Goal: Task Accomplishment & Management: Manage account settings

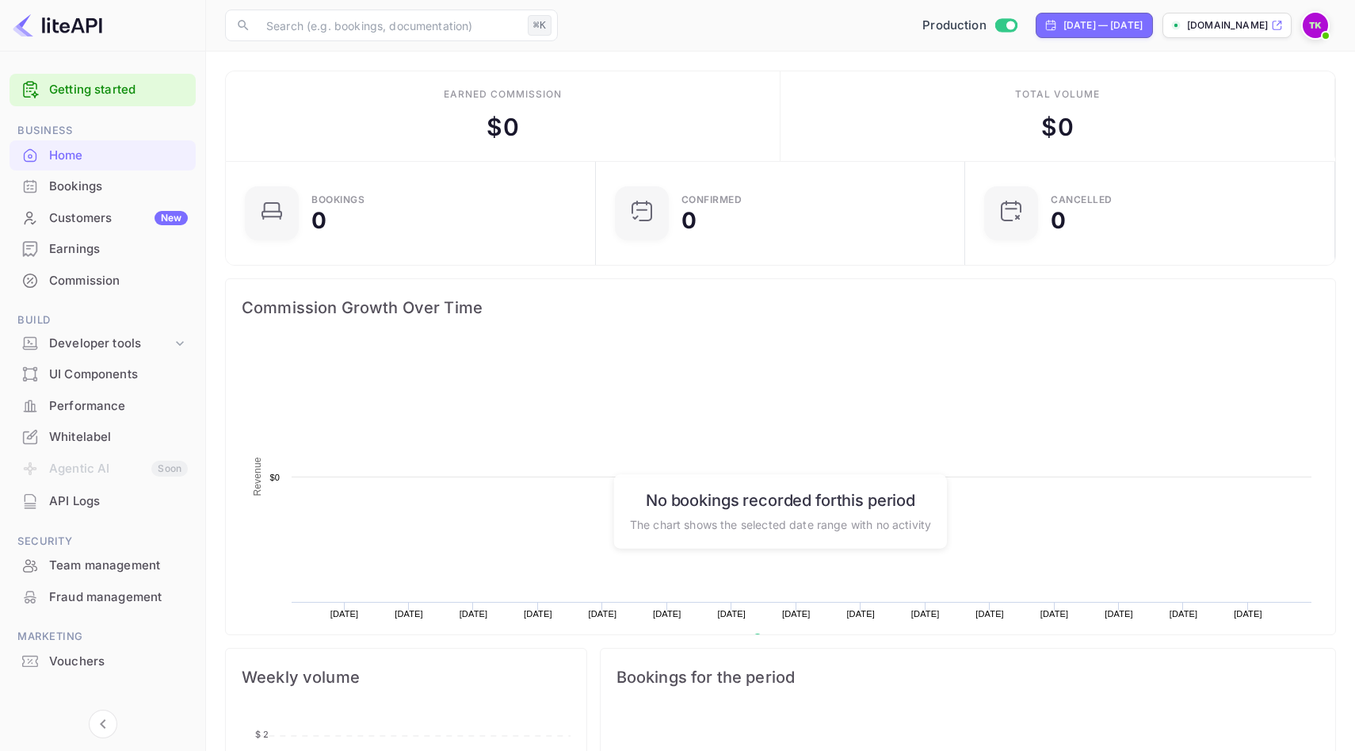
scroll to position [258, 361]
click at [1317, 29] on img at bounding box center [1315, 25] width 25 height 25
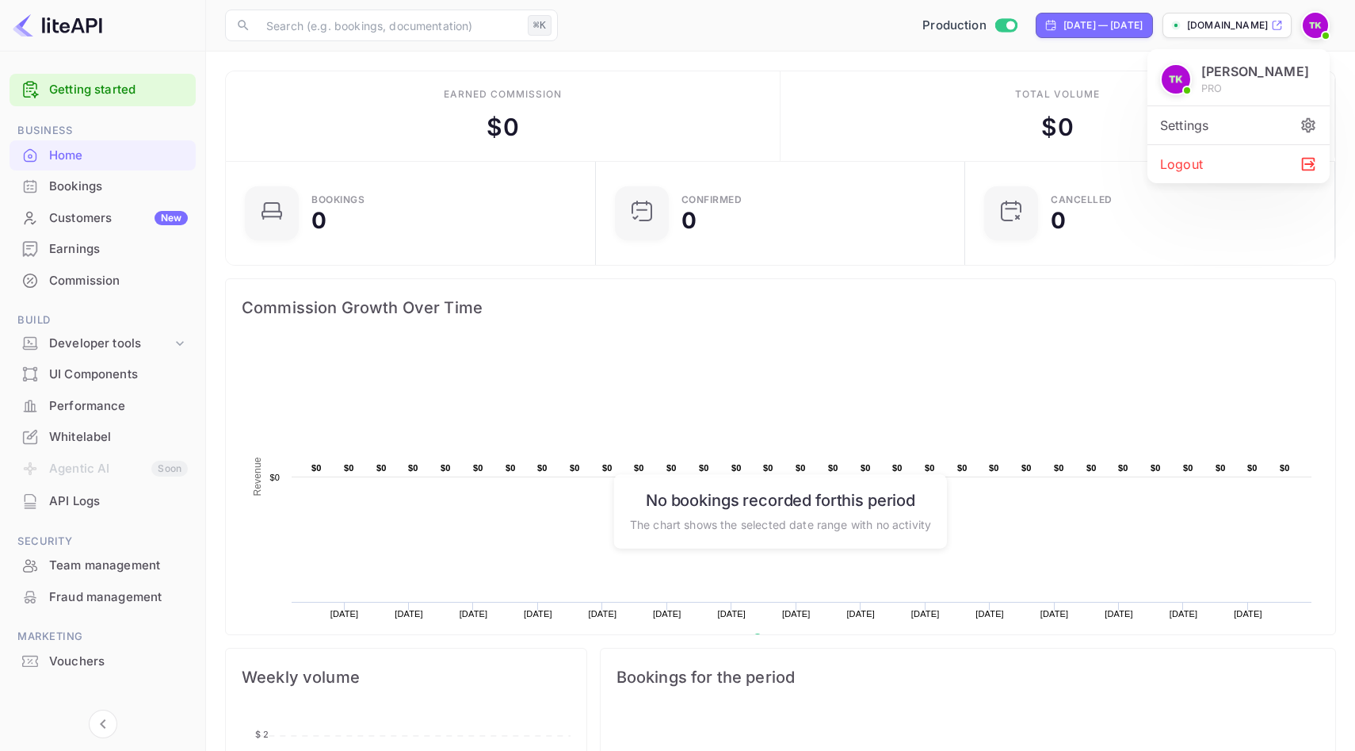
click at [1258, 128] on div "Settings" at bounding box center [1239, 125] width 182 height 38
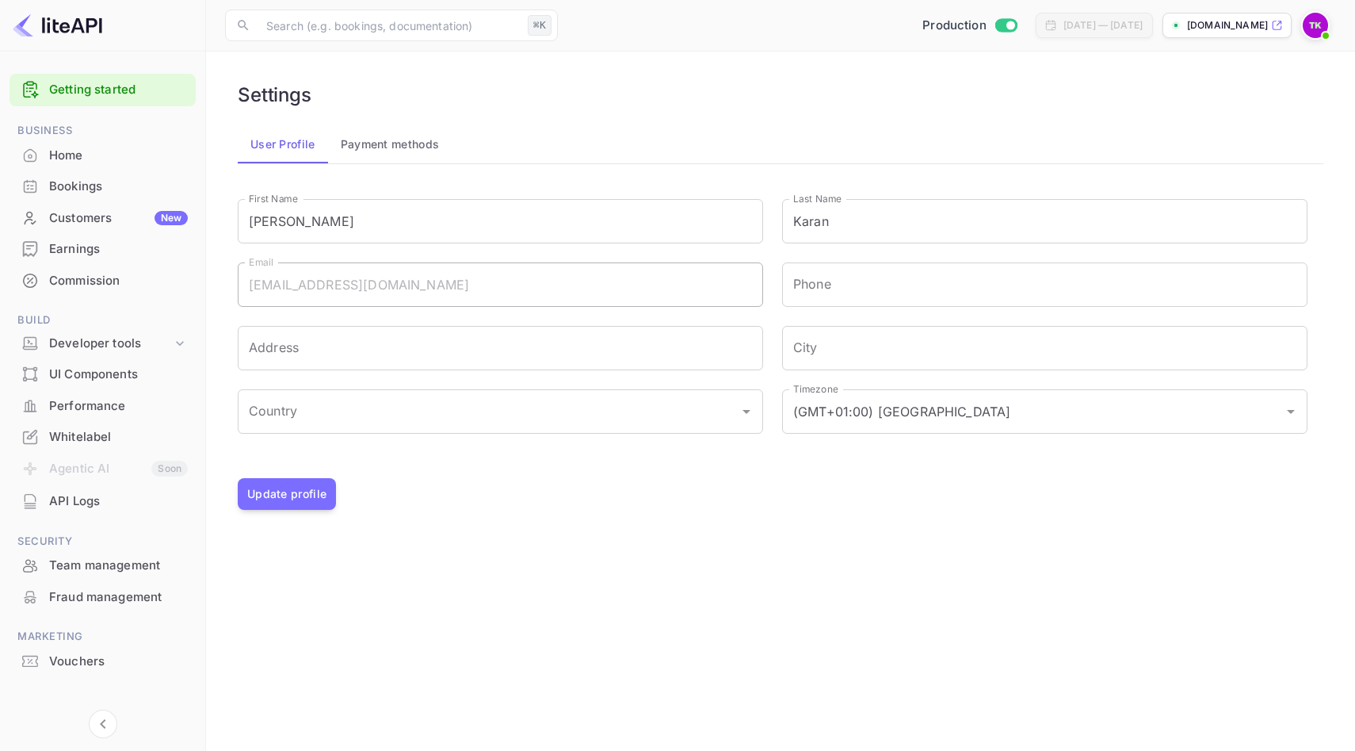
scroll to position [13, 0]
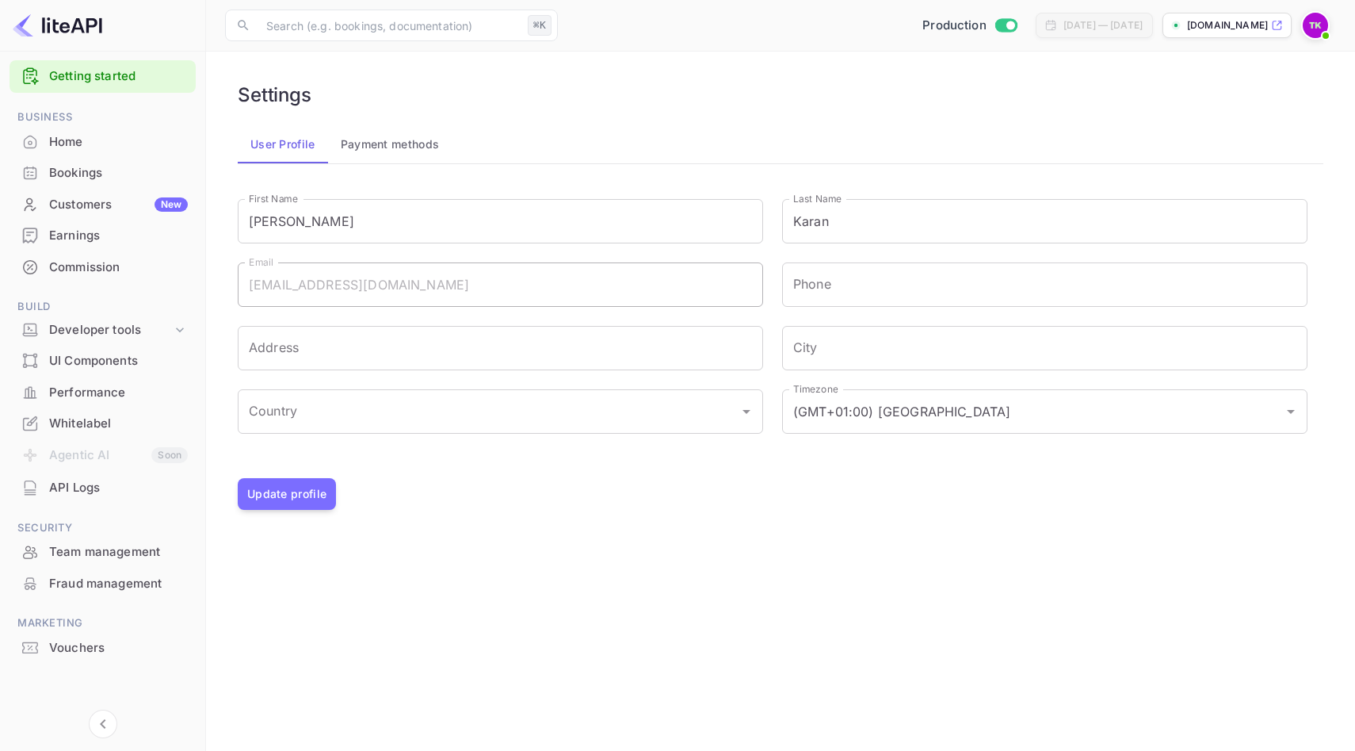
click at [90, 488] on div "API Logs" at bounding box center [118, 488] width 139 height 18
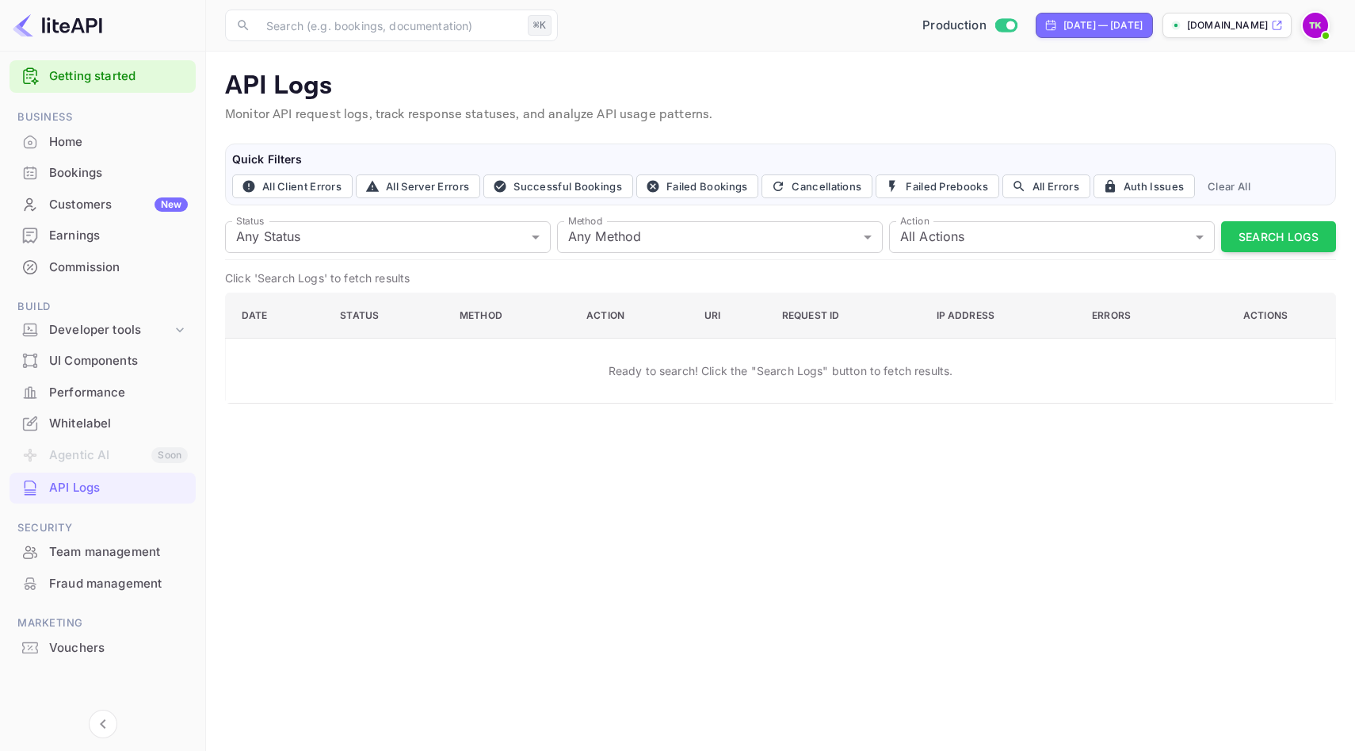
click at [1314, 21] on img at bounding box center [1315, 25] width 25 height 25
click at [1217, 109] on div "Settings" at bounding box center [1239, 125] width 182 height 38
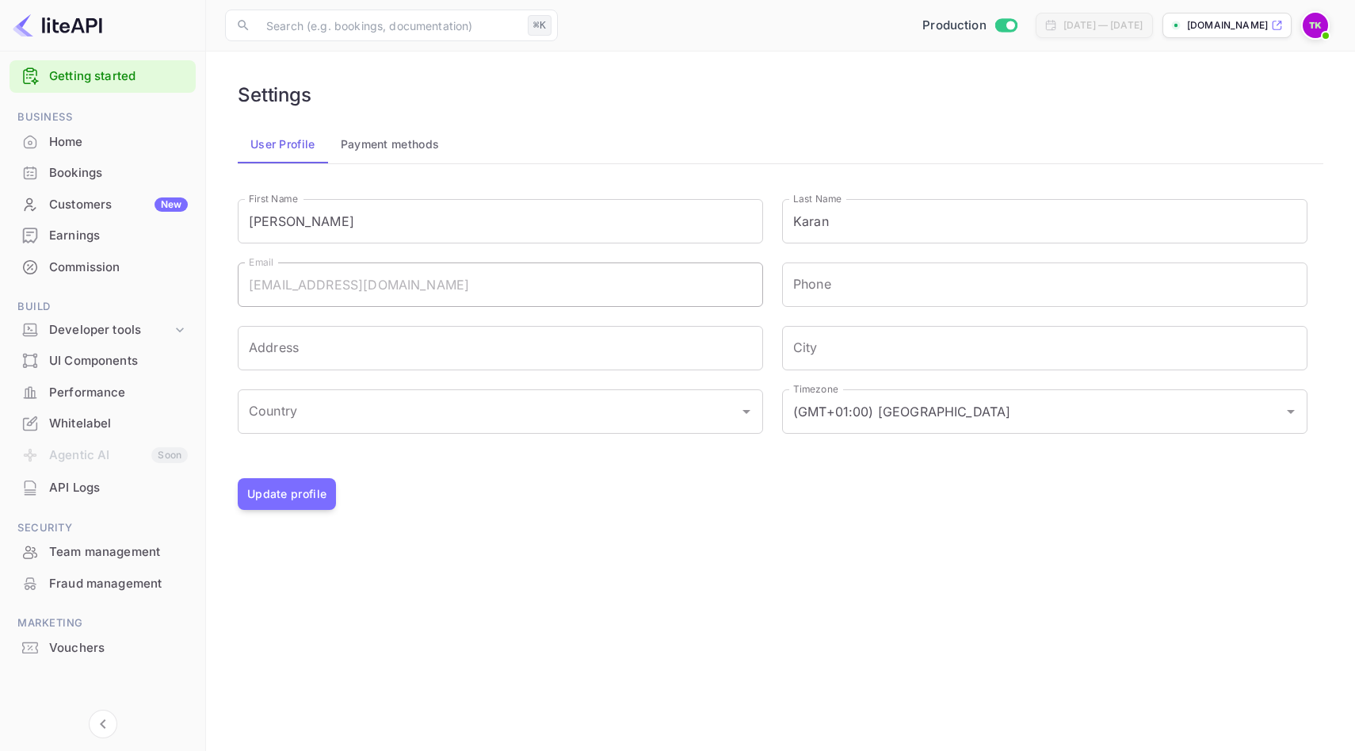
click at [373, 143] on button "Payment methods" at bounding box center [390, 144] width 124 height 38
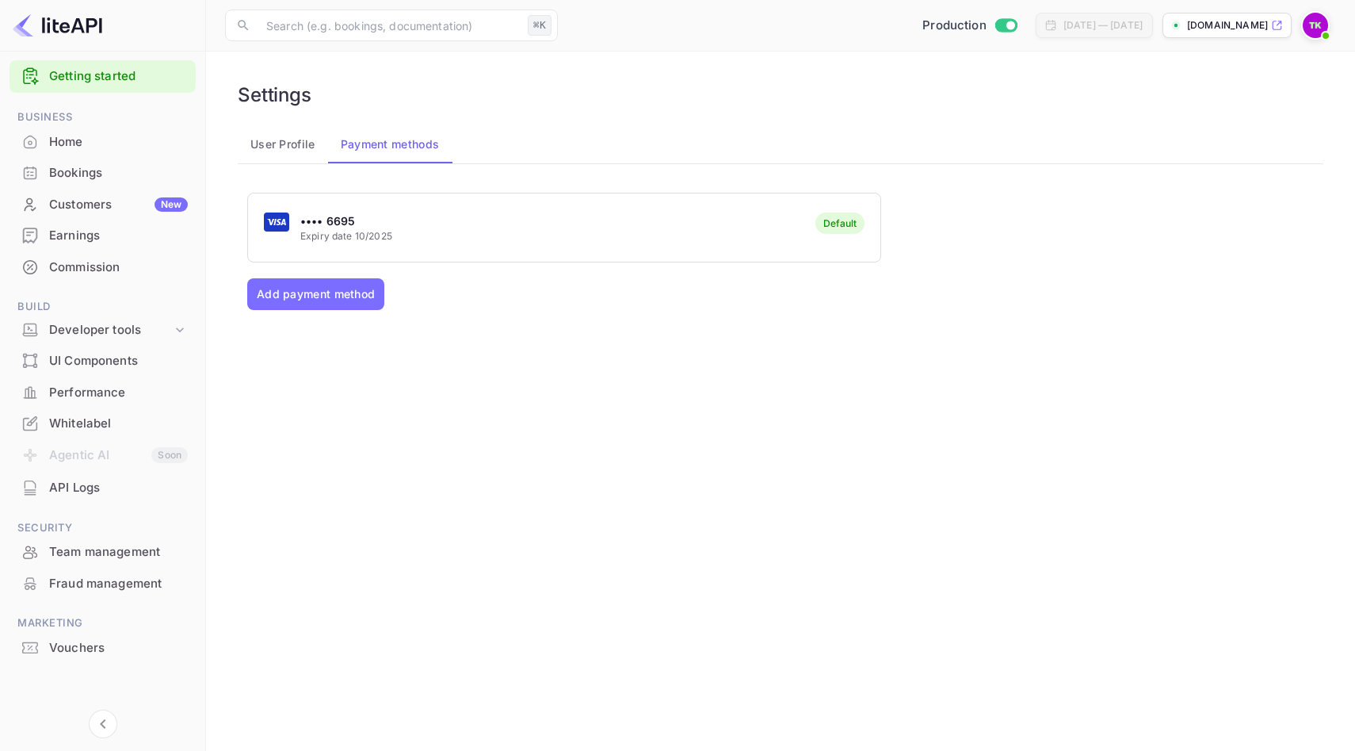
click at [295, 151] on button "User Profile" at bounding box center [283, 144] width 90 height 38
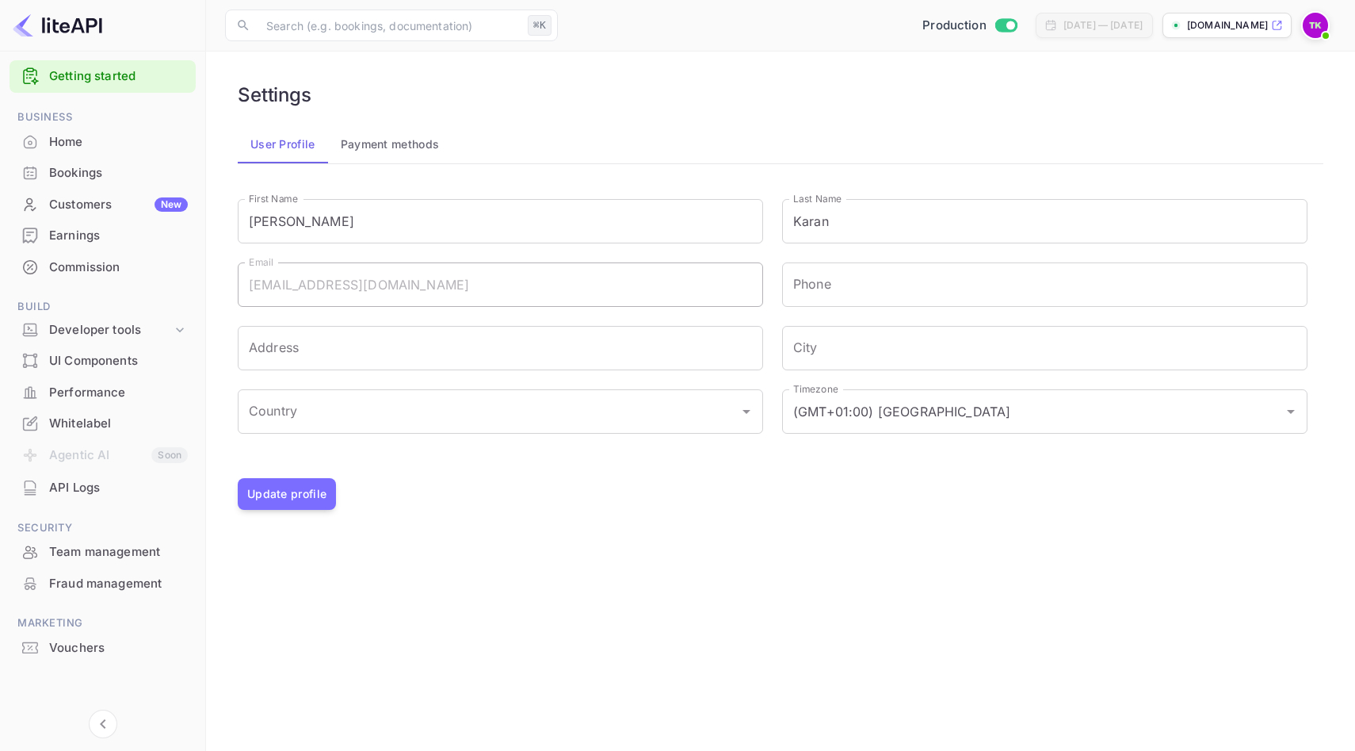
click at [86, 128] on div "Home" at bounding box center [103, 142] width 186 height 31
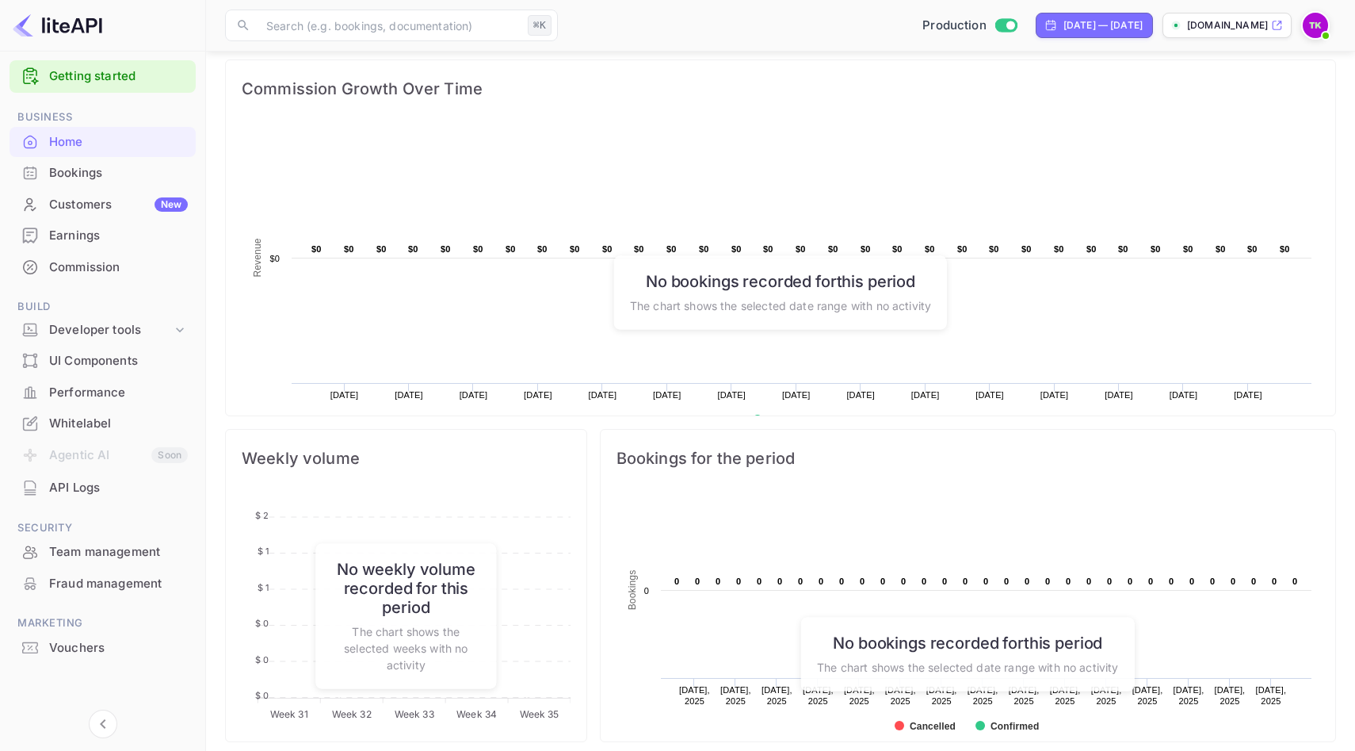
scroll to position [460, 0]
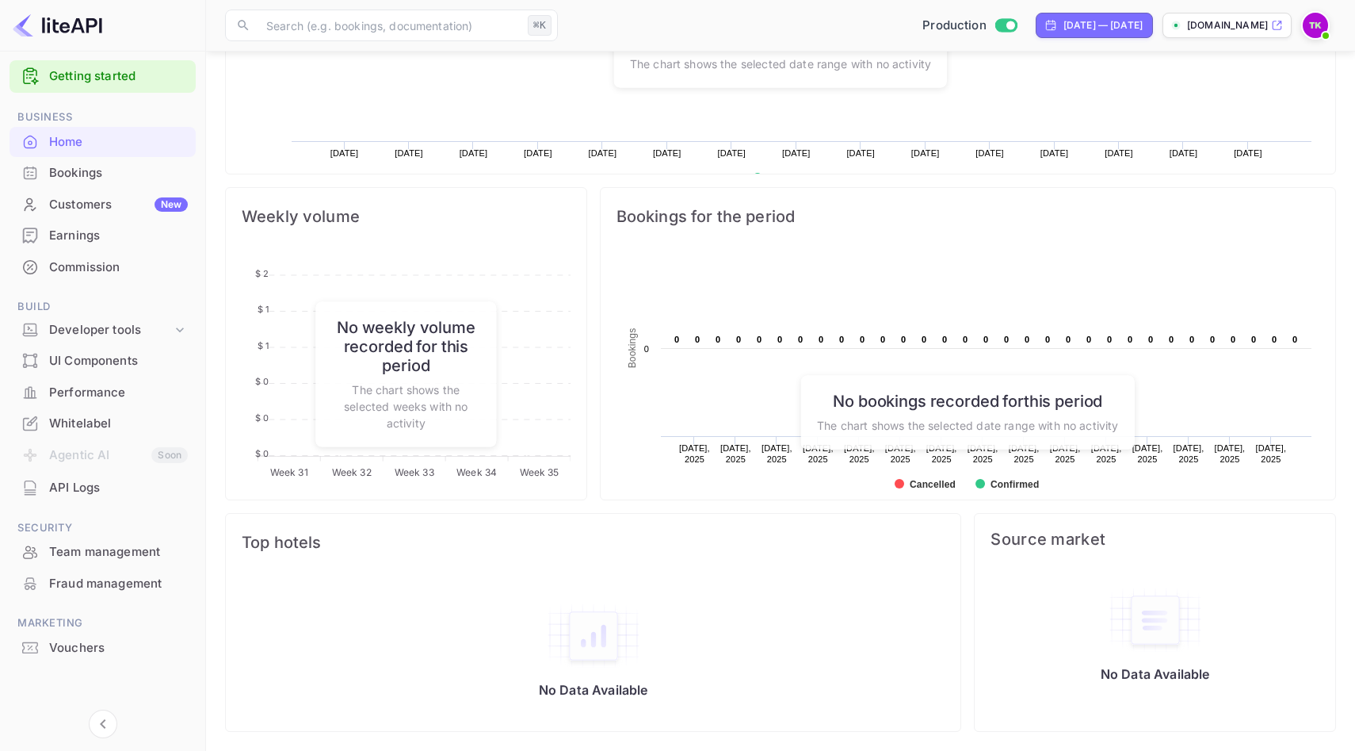
click at [90, 494] on div "API Logs" at bounding box center [118, 488] width 139 height 18
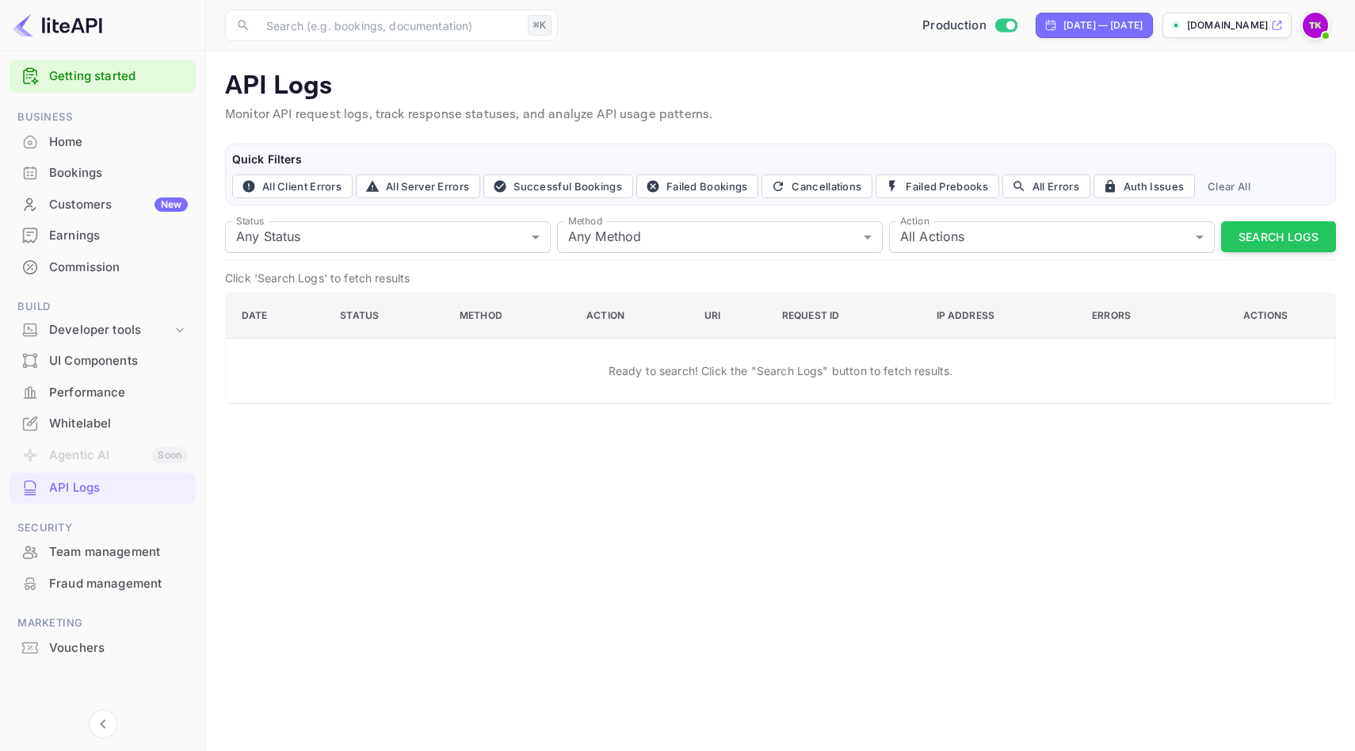
click at [84, 538] on div "Team management" at bounding box center [103, 552] width 186 height 31
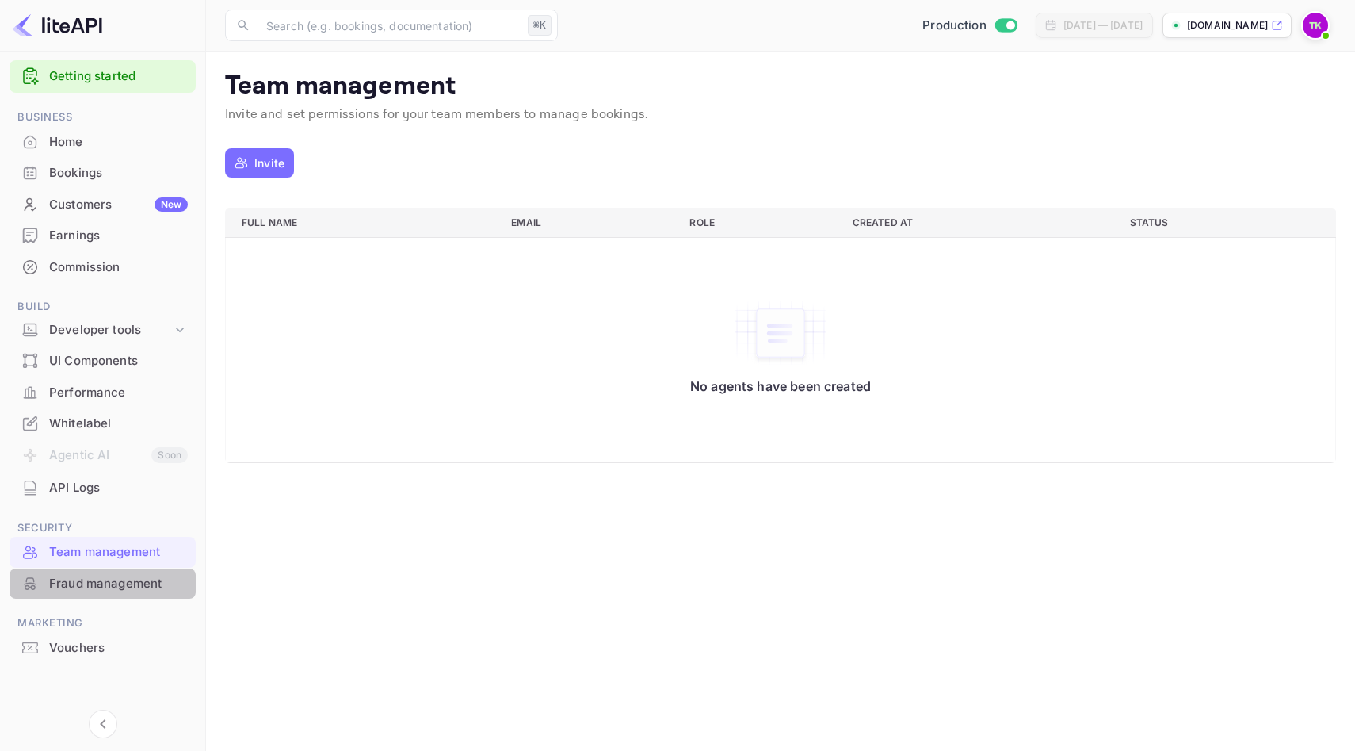
click at [82, 582] on div "Fraud management" at bounding box center [118, 584] width 139 height 18
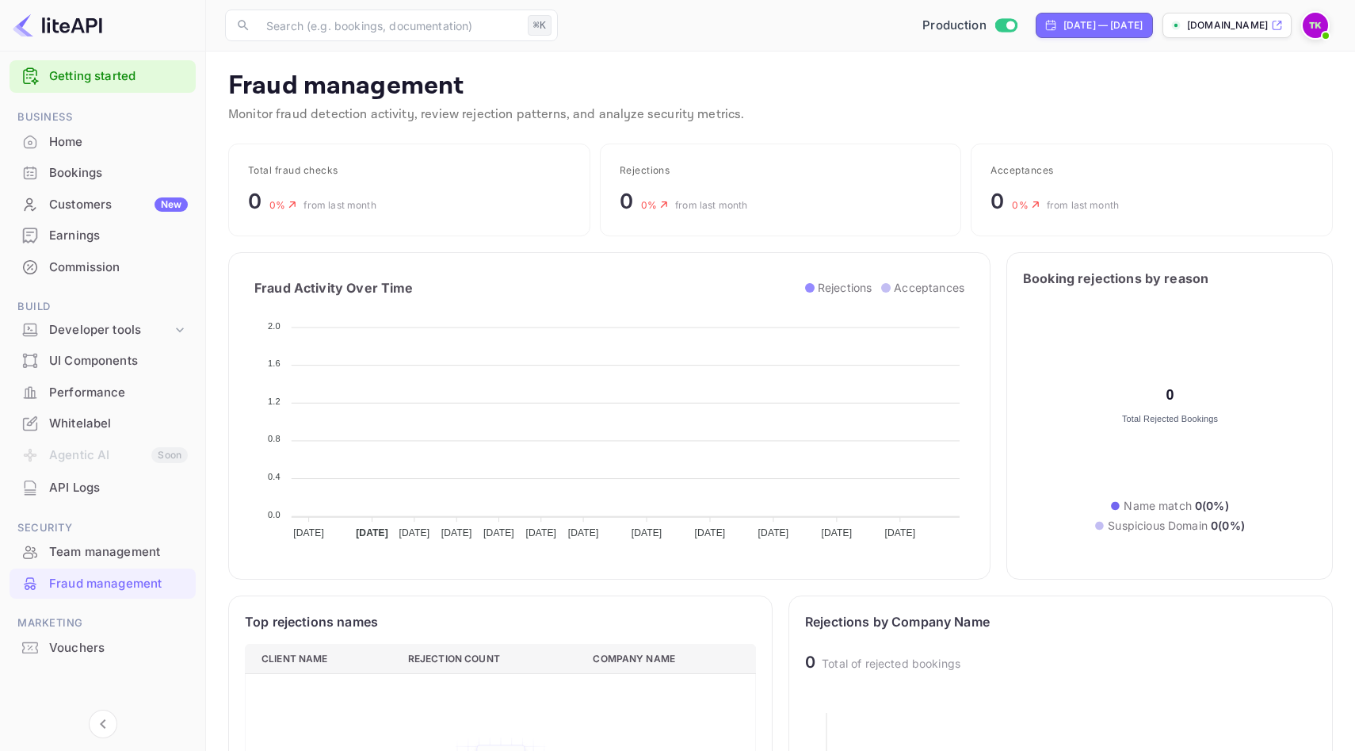
scroll to position [326, 511]
click at [83, 551] on div "Team management" at bounding box center [118, 552] width 139 height 18
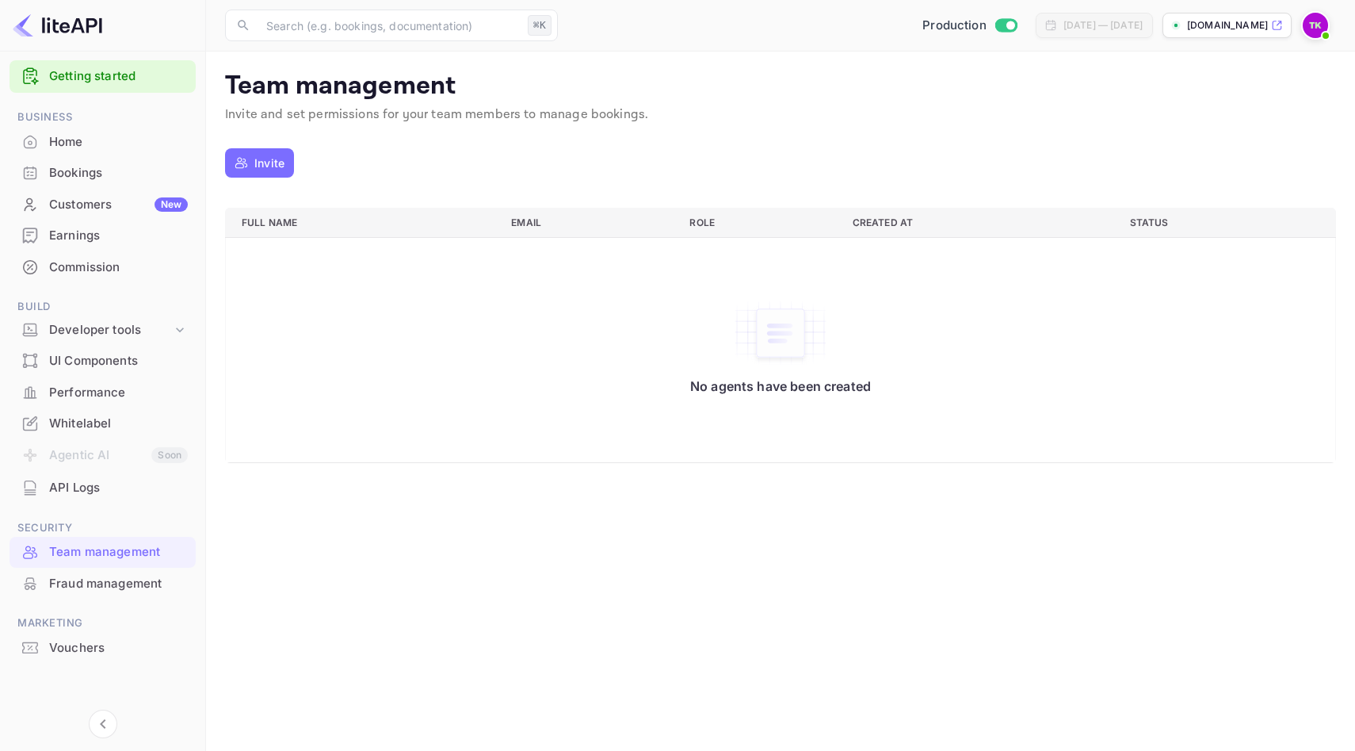
click at [86, 418] on div "Whitelabel" at bounding box center [118, 423] width 139 height 18
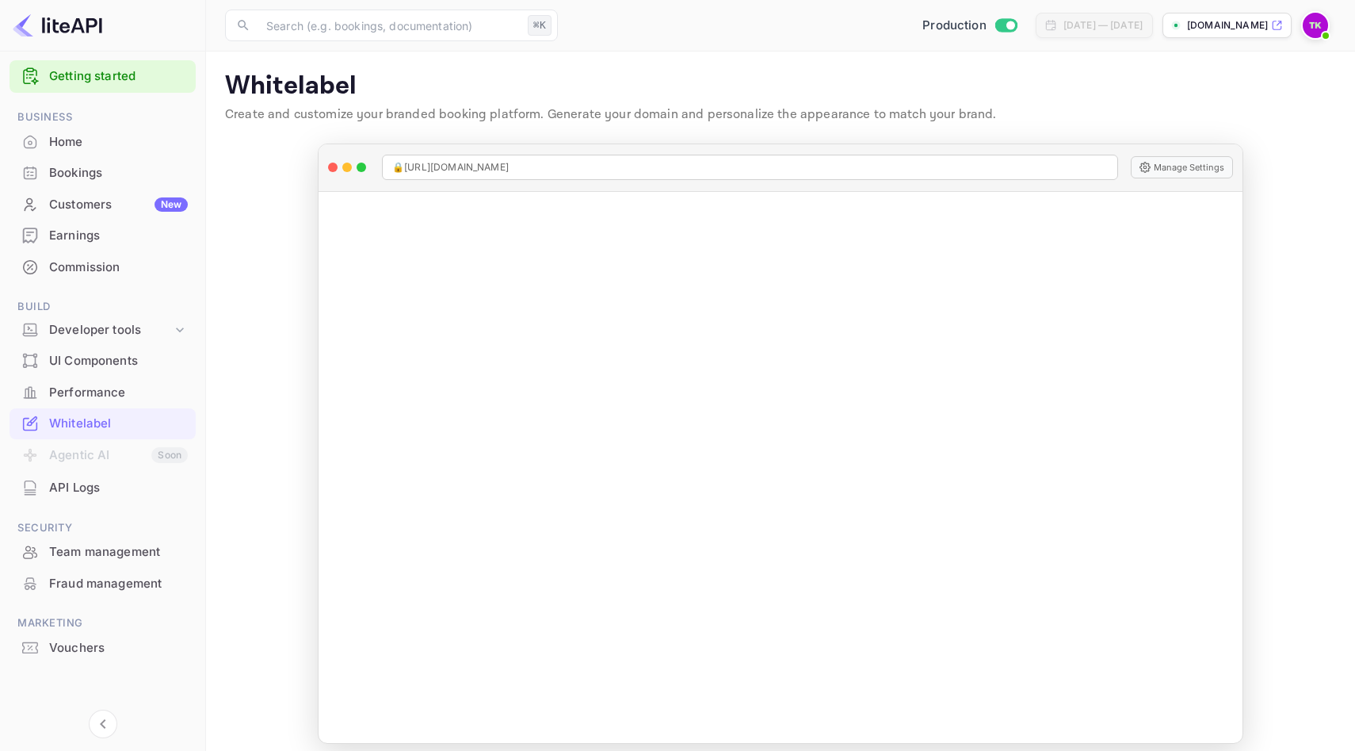
click at [87, 379] on div "Performance" at bounding box center [103, 392] width 186 height 31
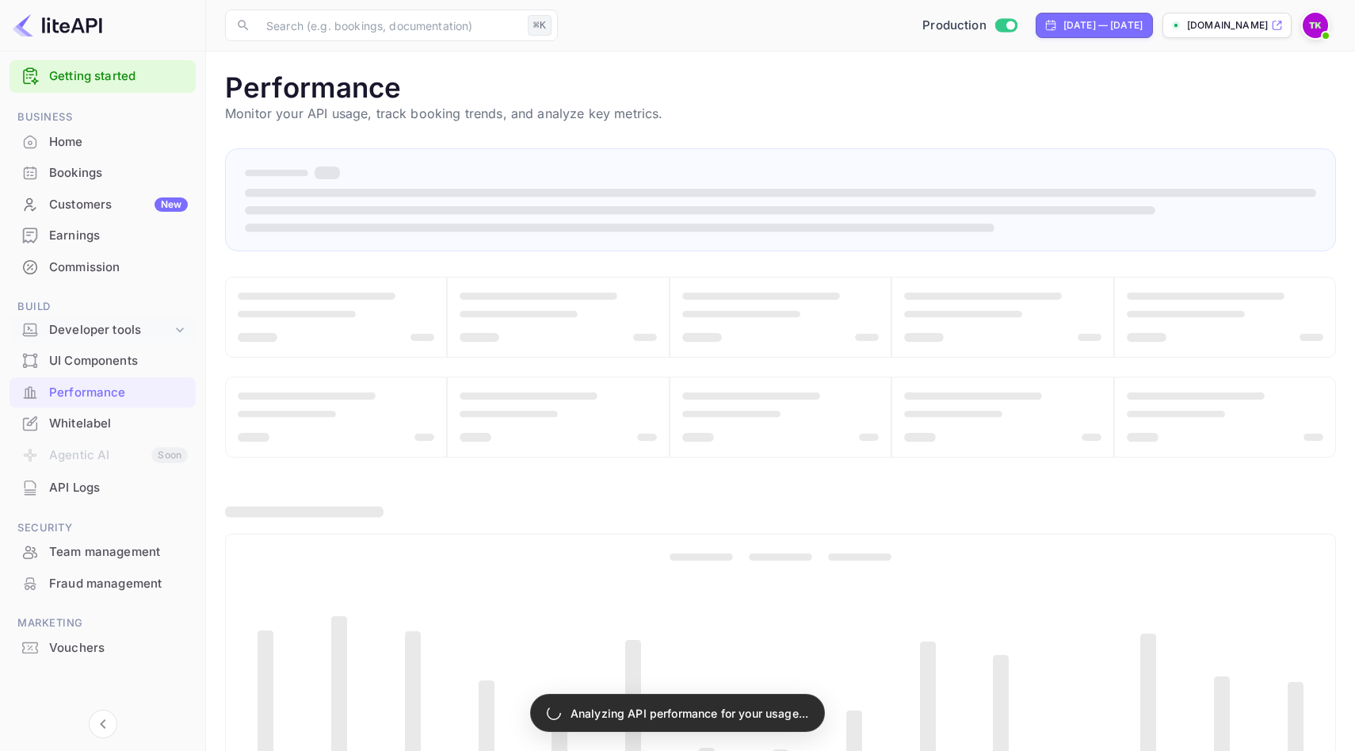
click at [87, 338] on div "Developer tools" at bounding box center [103, 330] width 186 height 28
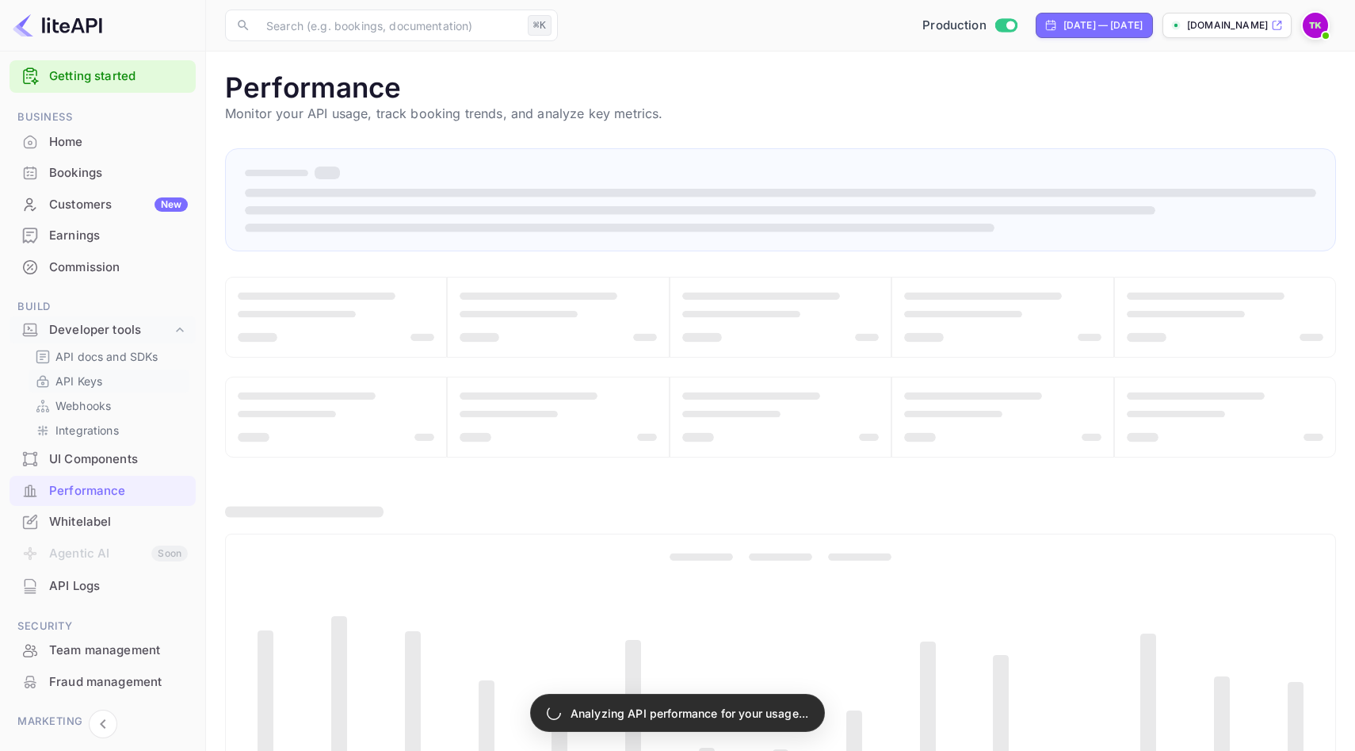
click at [79, 388] on p "API Keys" at bounding box center [78, 380] width 47 height 17
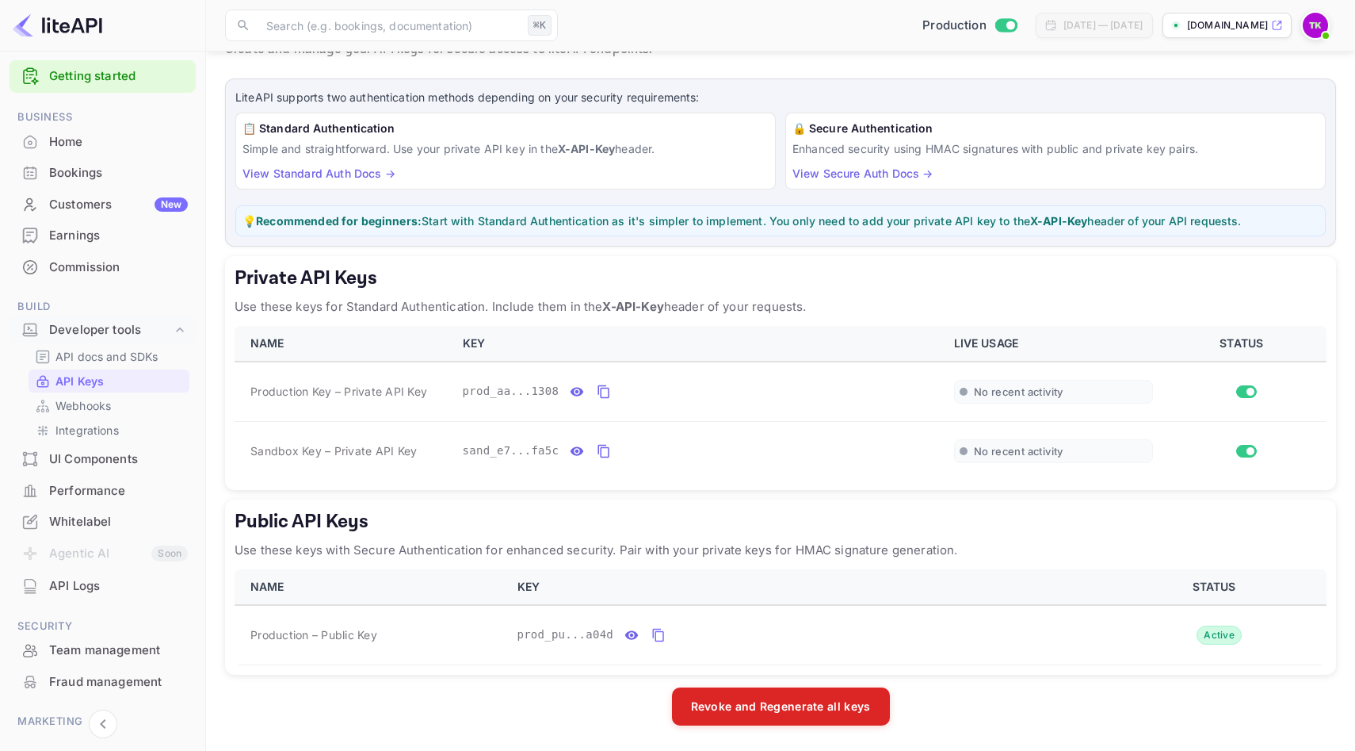
scroll to position [57, 0]
